Goal: Task Accomplishment & Management: Complete application form

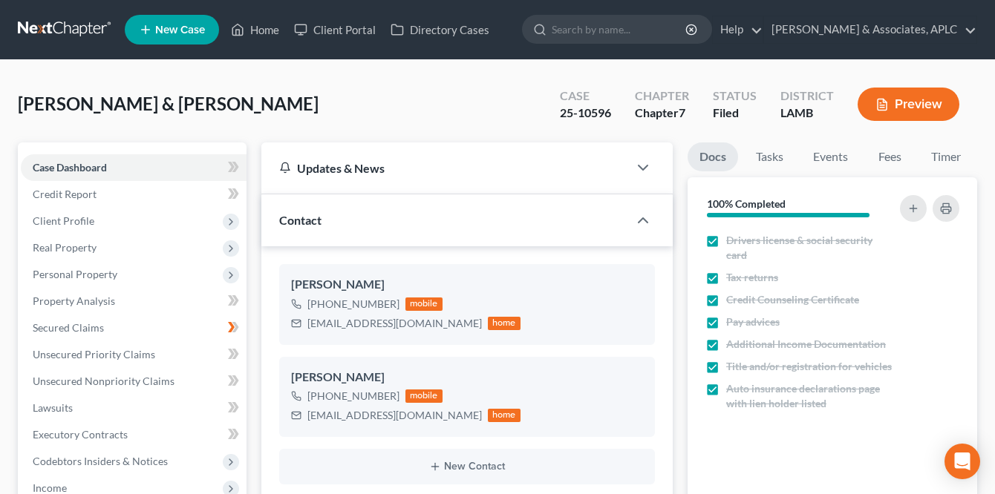
select select "8"
select select "1"
click at [42, 24] on link at bounding box center [65, 29] width 95 height 27
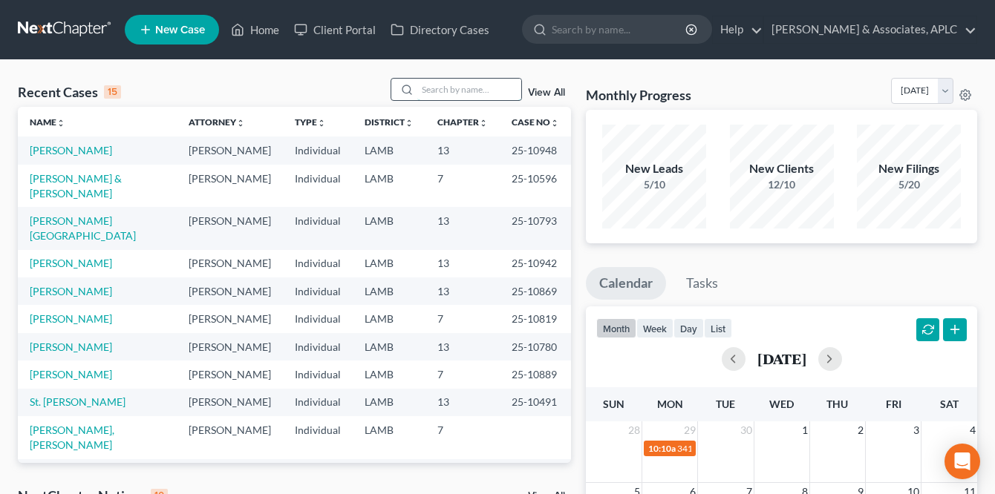
click at [425, 88] on input "search" at bounding box center [469, 90] width 104 height 22
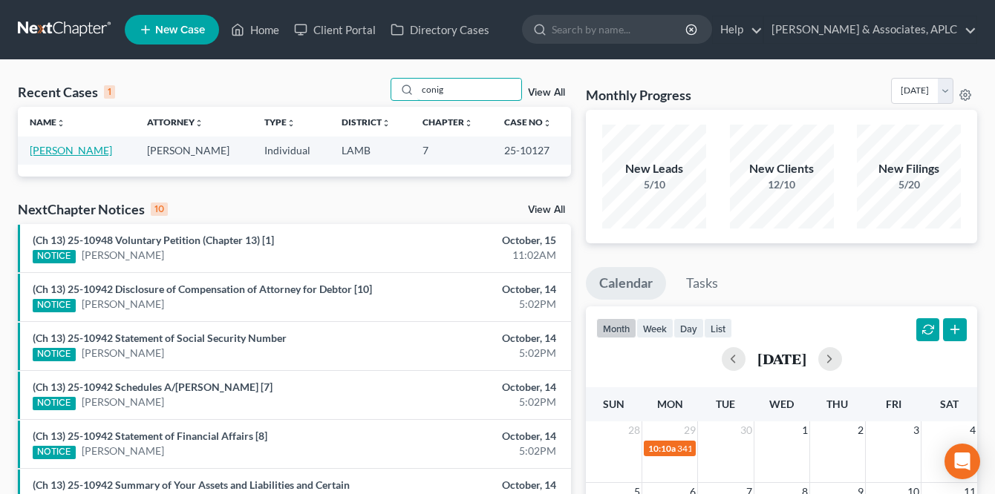
type input "conig"
click at [55, 147] on link "Coniglio, Darryl" at bounding box center [71, 150] width 82 height 13
select select "3"
select select "0"
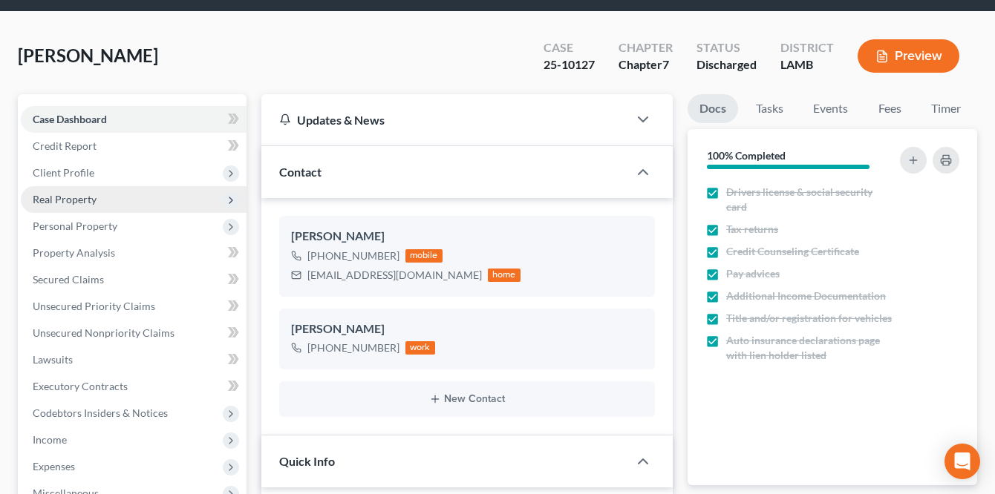
scroll to position [74, 0]
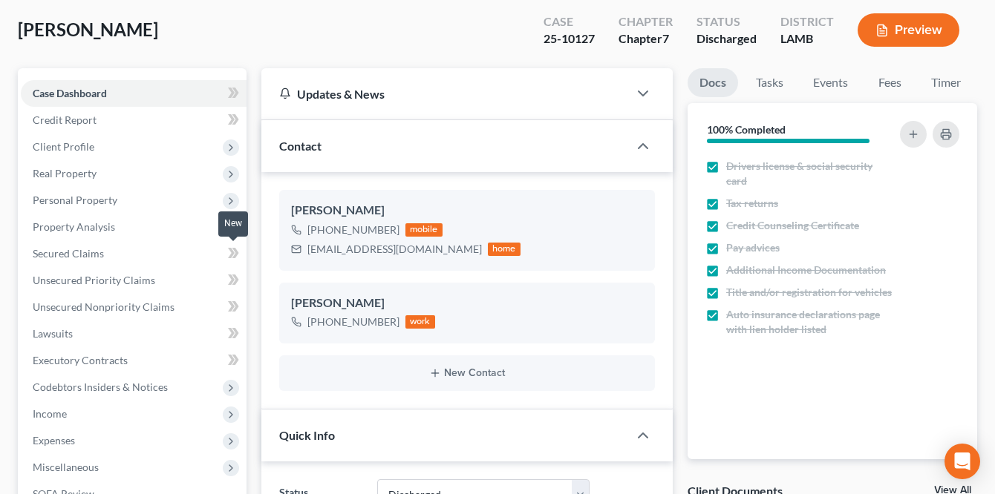
click at [235, 253] on icon at bounding box center [233, 253] width 11 height 19
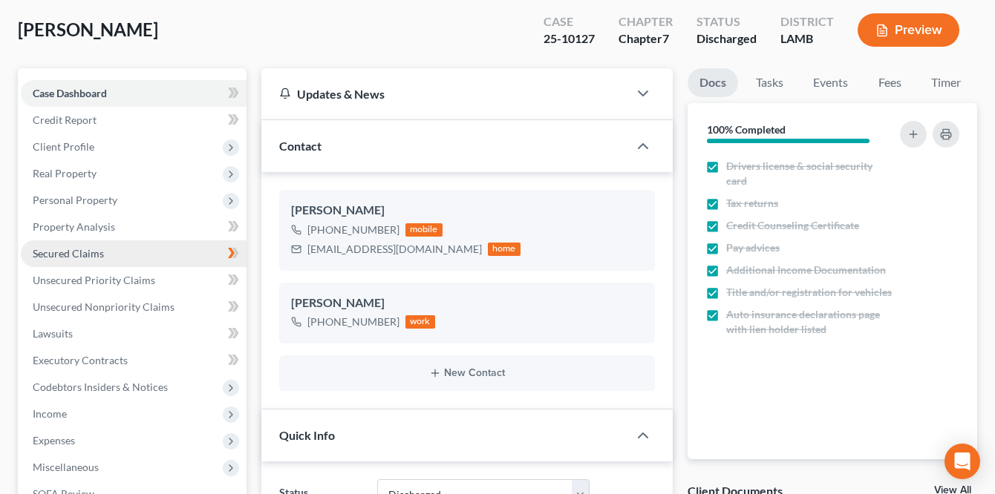
click at [87, 250] on span "Secured Claims" at bounding box center [68, 253] width 71 height 13
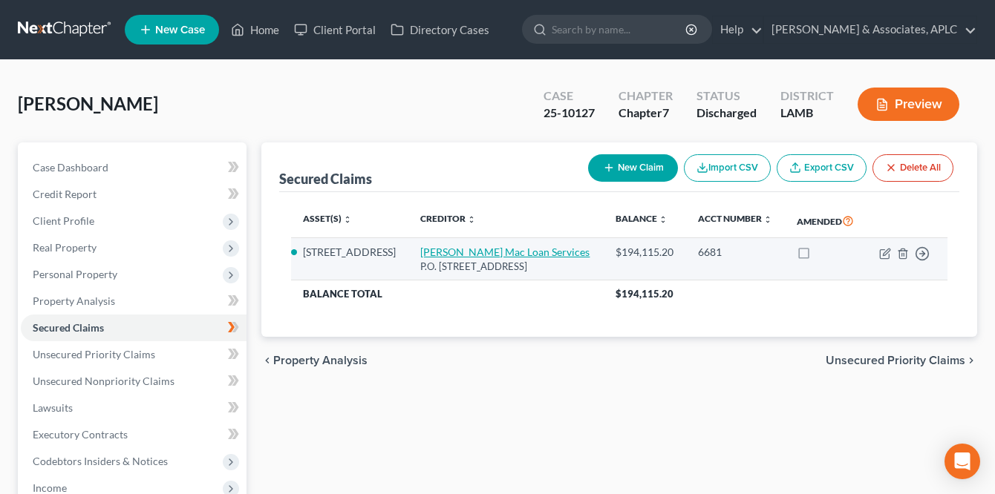
click at [464, 258] on link "Penny Mac Loan Services" at bounding box center [504, 252] width 169 height 13
select select "4"
select select "14"
select select "0"
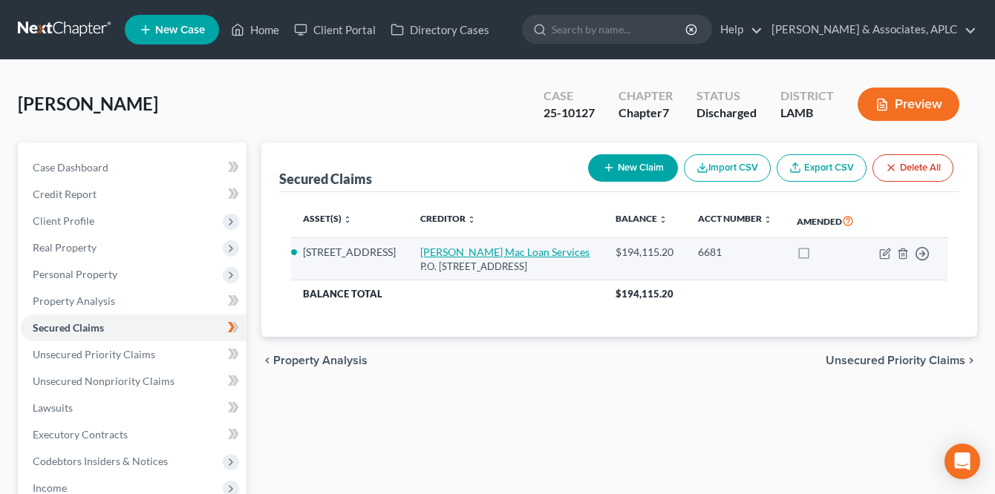
select select "0"
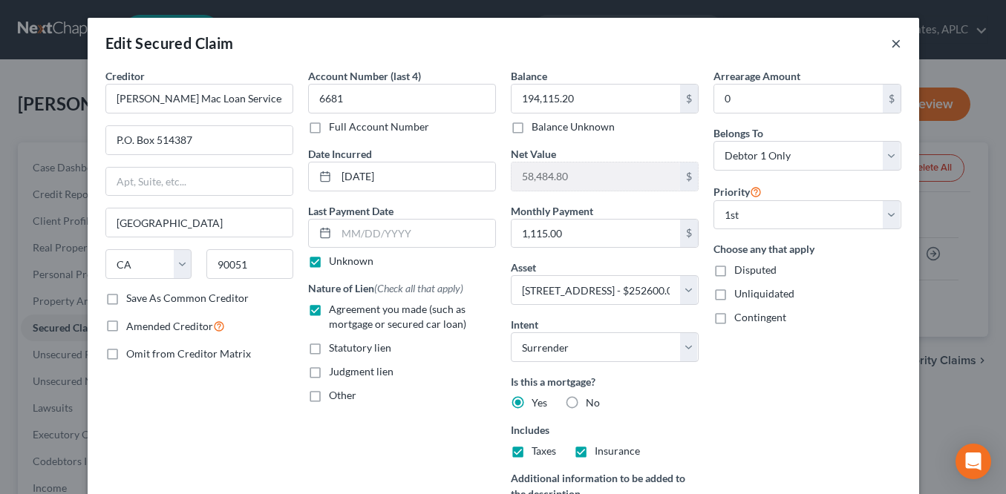
click at [891, 44] on button "×" at bounding box center [896, 43] width 10 height 18
